Goal: Find specific page/section: Find specific page/section

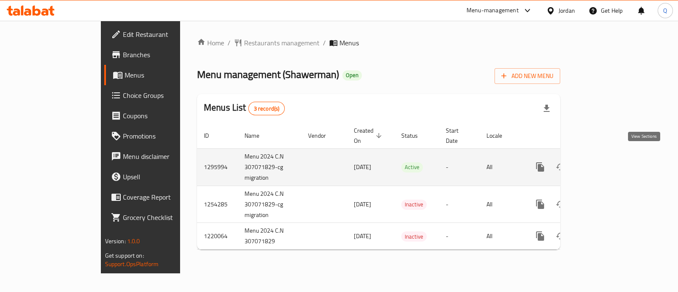
click at [606, 162] on icon "enhanced table" at bounding box center [601, 167] width 10 height 10
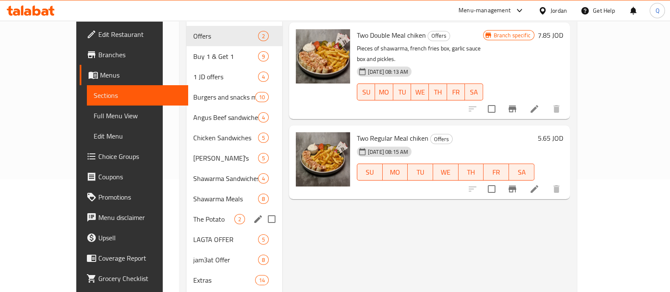
scroll to position [39, 0]
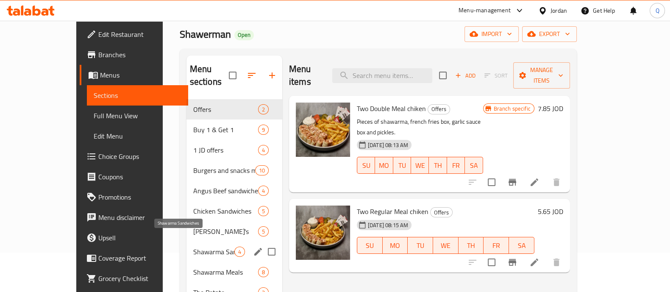
click at [193, 247] on span "Shawarma Sandwiches" at bounding box center [213, 252] width 41 height 10
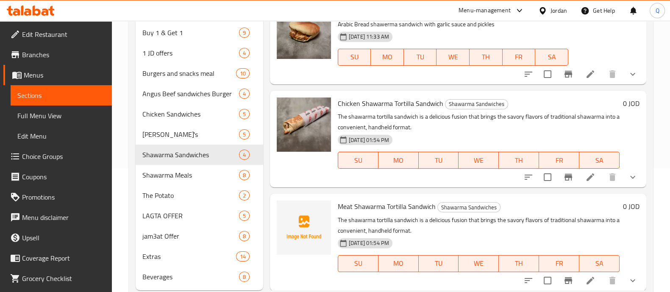
scroll to position [145, 0]
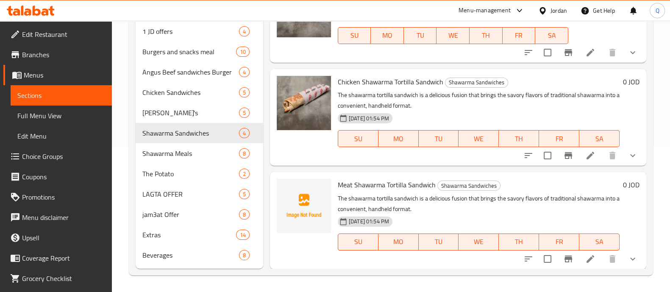
click at [214, 279] on div "Home / Restaurants management / Menus / Sections Shawerman Open import export M…" at bounding box center [391, 83] width 558 height 417
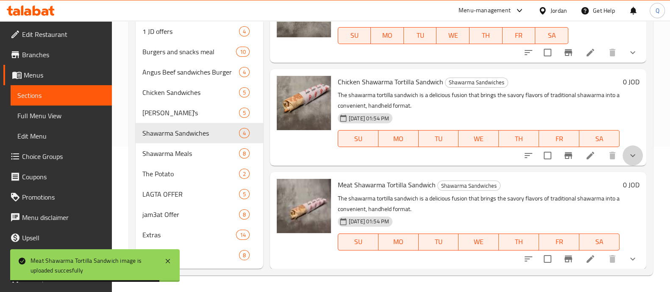
click at [622, 150] on button "show more" at bounding box center [632, 155] width 20 height 20
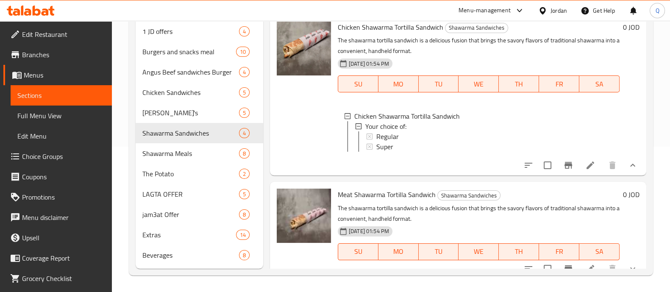
scroll to position [176, 0]
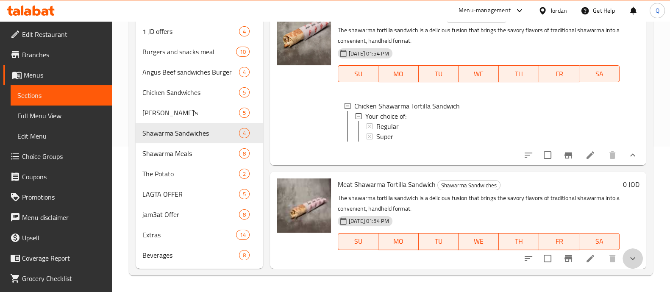
click at [631, 258] on button "show more" at bounding box center [632, 258] width 20 height 20
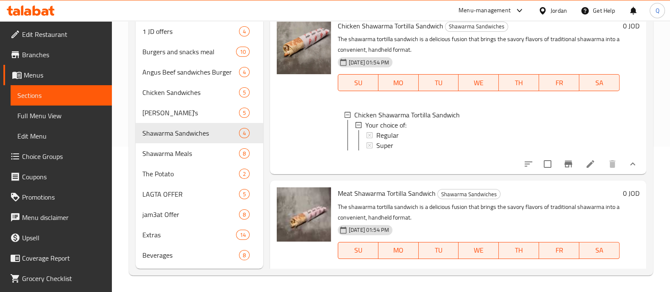
scroll to position [143, 0]
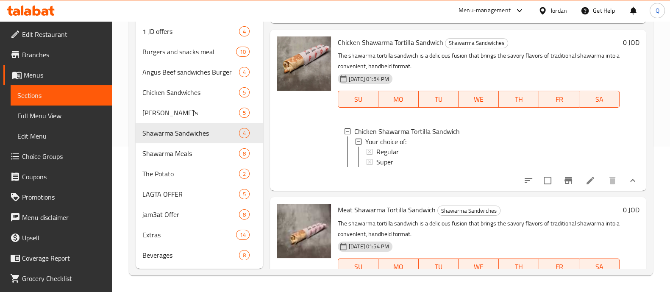
click at [629, 186] on icon "show more" at bounding box center [632, 180] width 10 height 10
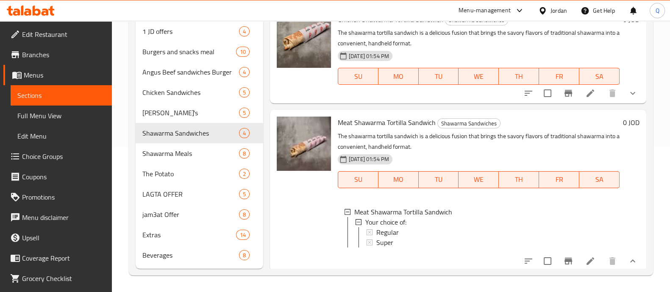
scroll to position [176, 0]
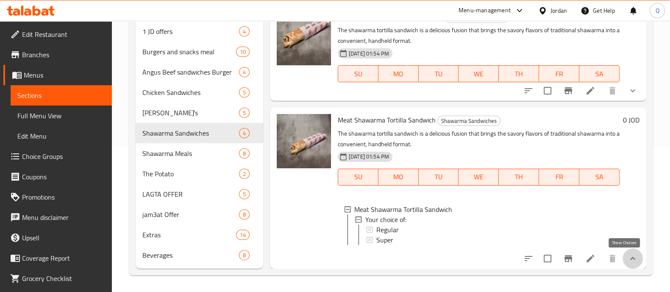
click at [627, 261] on icon "show more" at bounding box center [632, 258] width 10 height 10
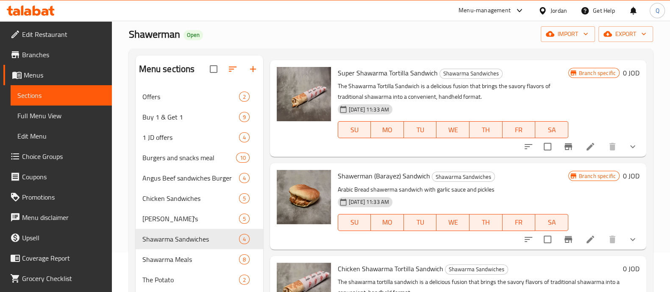
scroll to position [0, 0]
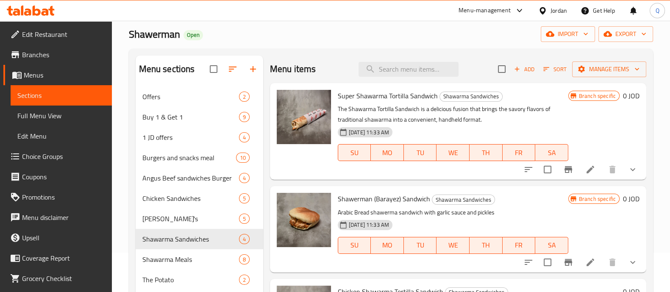
click at [627, 169] on icon "show more" at bounding box center [632, 169] width 10 height 10
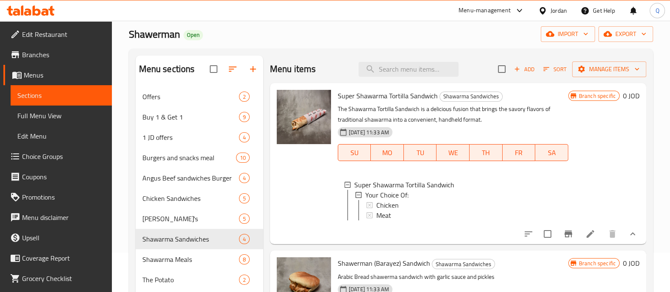
scroll to position [1, 0]
click at [607, 175] on div "Branch specific 0 JOD" at bounding box center [603, 163] width 71 height 147
click at [658, 165] on div "Home / Restaurants management / Menus / Sections Shawerman Open import export M…" at bounding box center [391, 189] width 558 height 417
click at [627, 166] on div "Branch specific 0 JOD" at bounding box center [603, 163] width 71 height 147
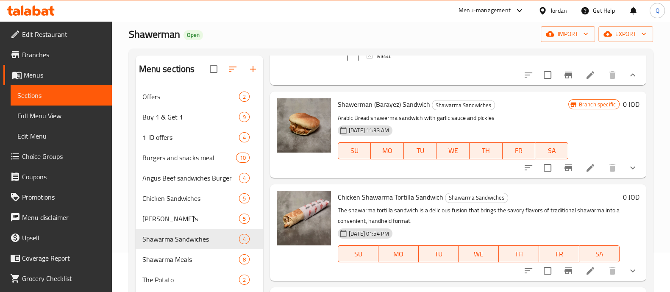
click at [656, 158] on div "Home / Restaurants management / Menus / Sections Shawerman Open import export M…" at bounding box center [391, 189] width 558 height 417
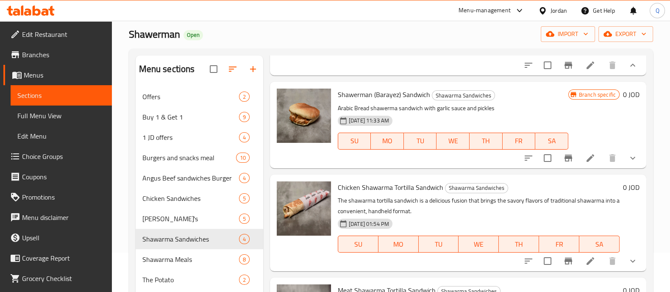
scroll to position [0, 0]
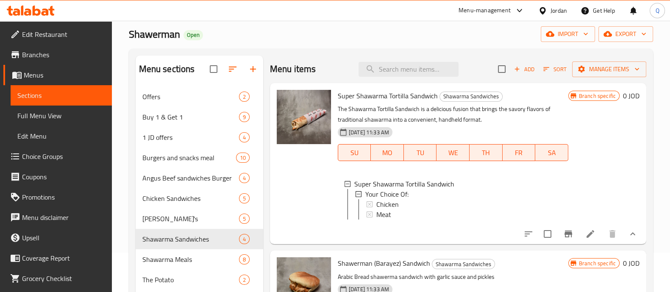
click at [627, 239] on icon "show more" at bounding box center [632, 234] width 10 height 10
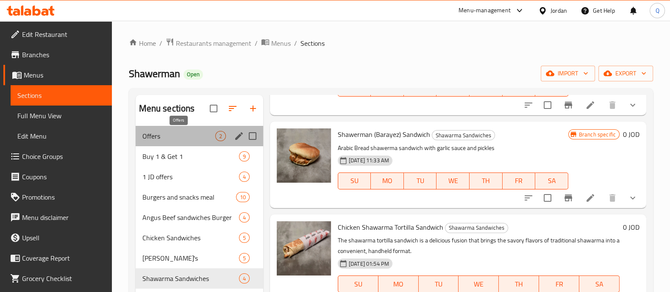
click at [178, 141] on span "Offers" at bounding box center [178, 136] width 73 height 10
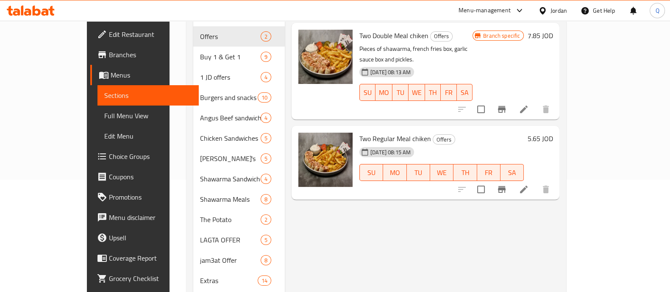
scroll to position [112, 0]
